Goal: Navigation & Orientation: Find specific page/section

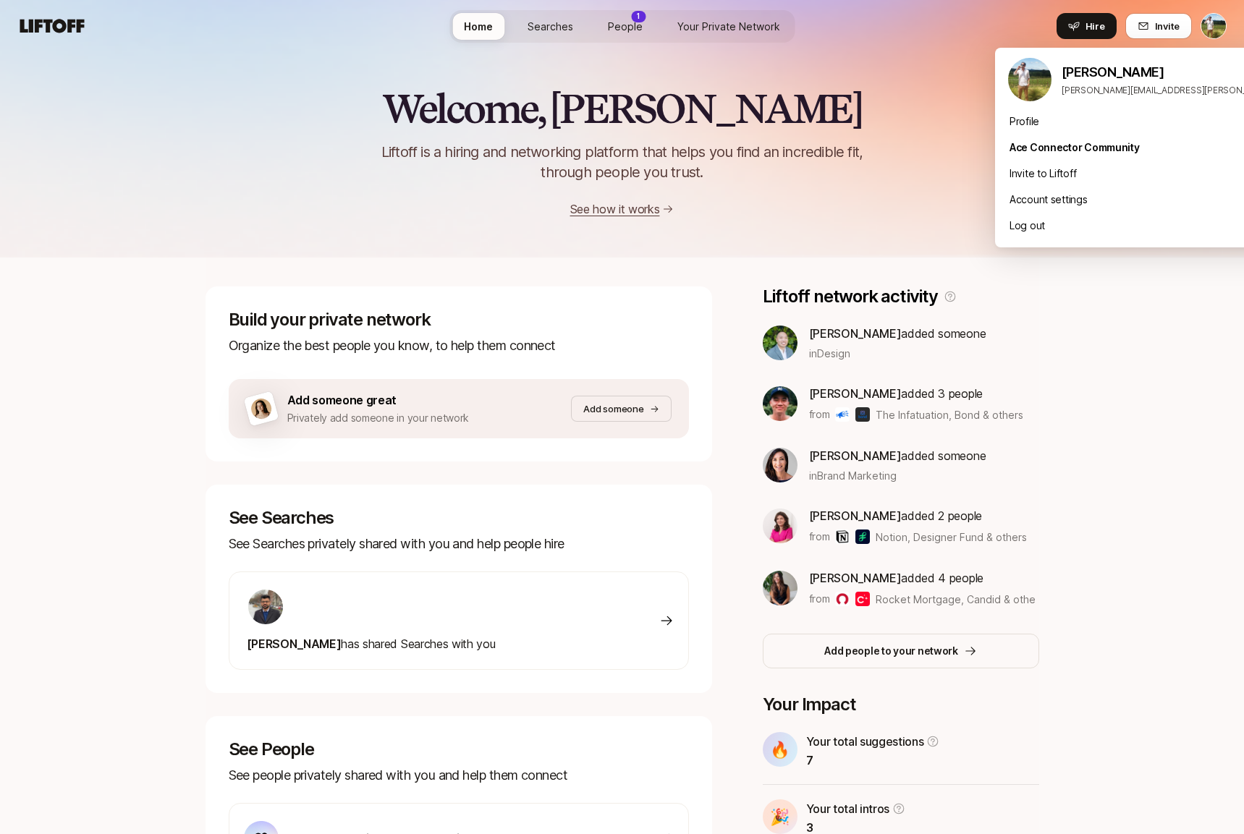
click at [1212, 30] on html "Home Searches People 1 Your Private Network Hire Home Searches People 1 Your Pr…" at bounding box center [622, 417] width 1244 height 834
click at [947, 86] on html "Home Searches People 1 Your Private Network Hire Home Searches People 1 Your Pr…" at bounding box center [622, 417] width 1244 height 834
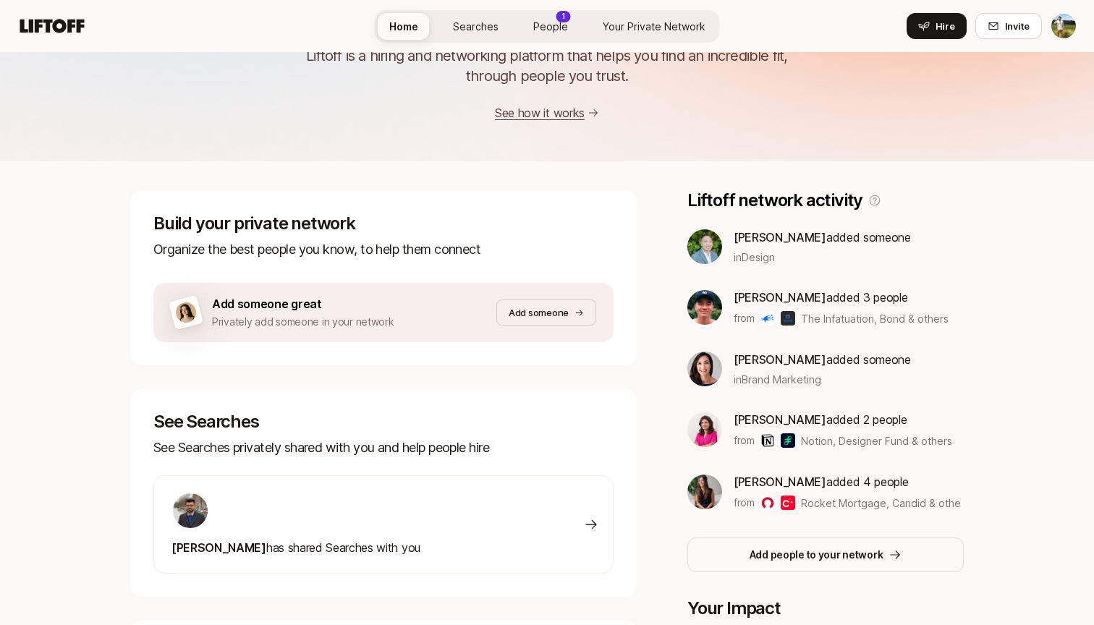
scroll to position [103, 0]
